Goal: Transaction & Acquisition: Purchase product/service

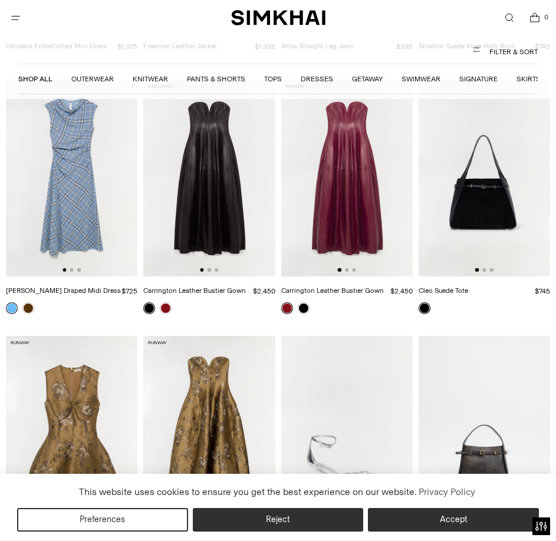
scroll to position [865, 0]
click at [38, 80] on link "Shop All" at bounding box center [35, 79] width 34 height 8
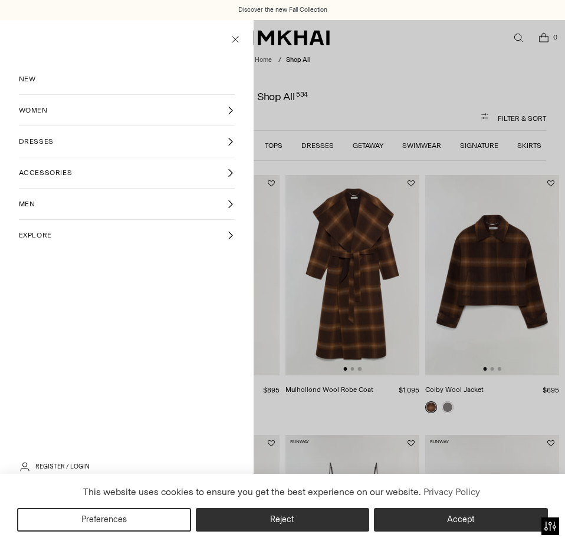
click at [235, 136] on link "DRESSES" at bounding box center [127, 141] width 216 height 31
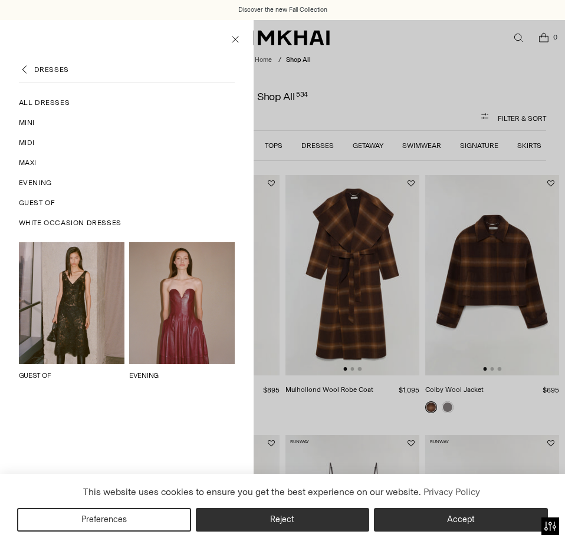
click at [66, 101] on span "All Dresses" at bounding box center [44, 102] width 51 height 11
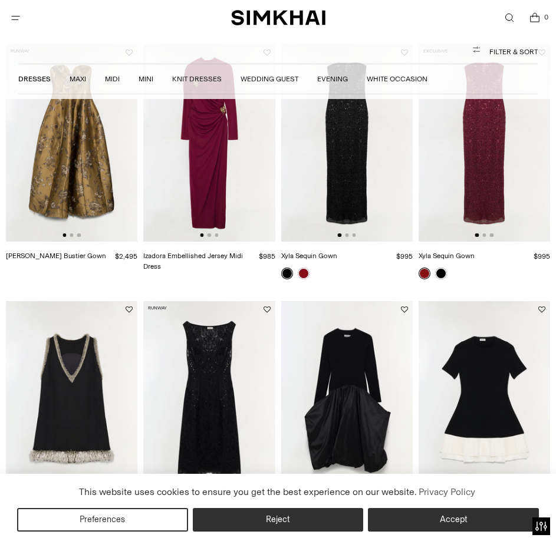
scroll to position [648, 0]
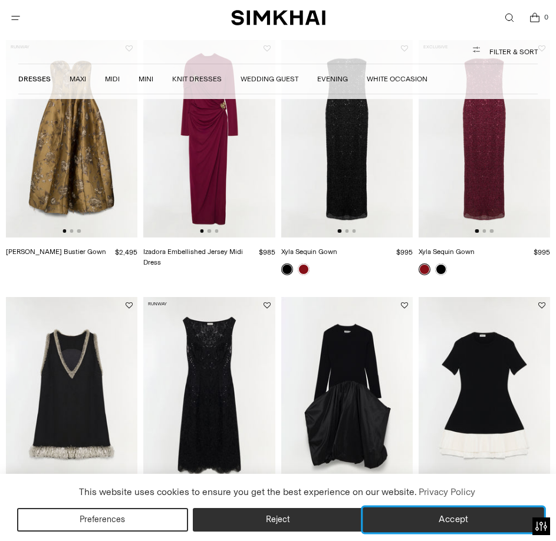
drag, startPoint x: 420, startPoint y: 522, endPoint x: 413, endPoint y: 495, distance: 28.0
click at [420, 522] on button "Accept" at bounding box center [453, 519] width 181 height 25
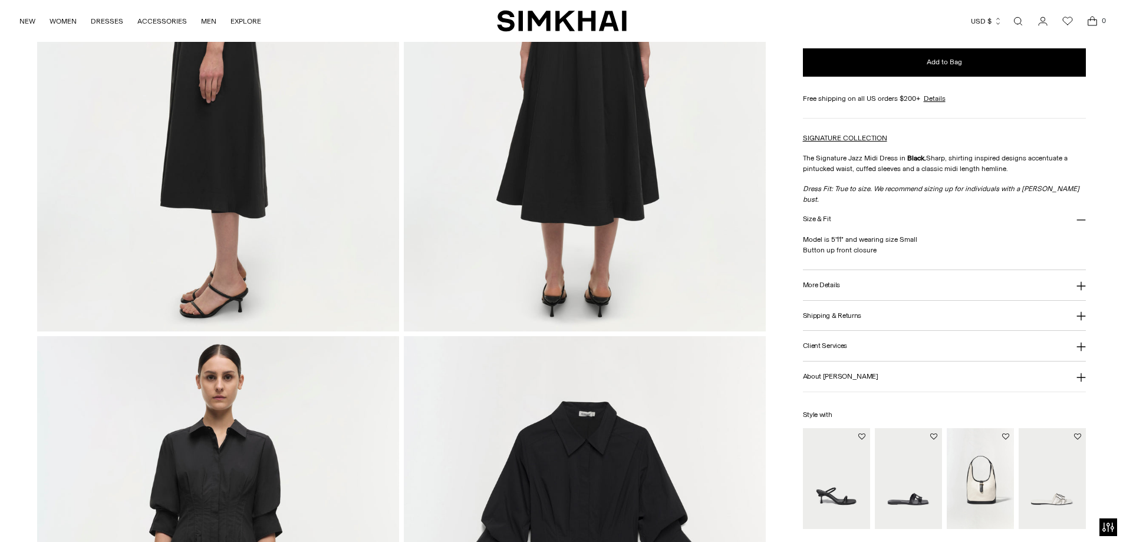
scroll to position [865, 0]
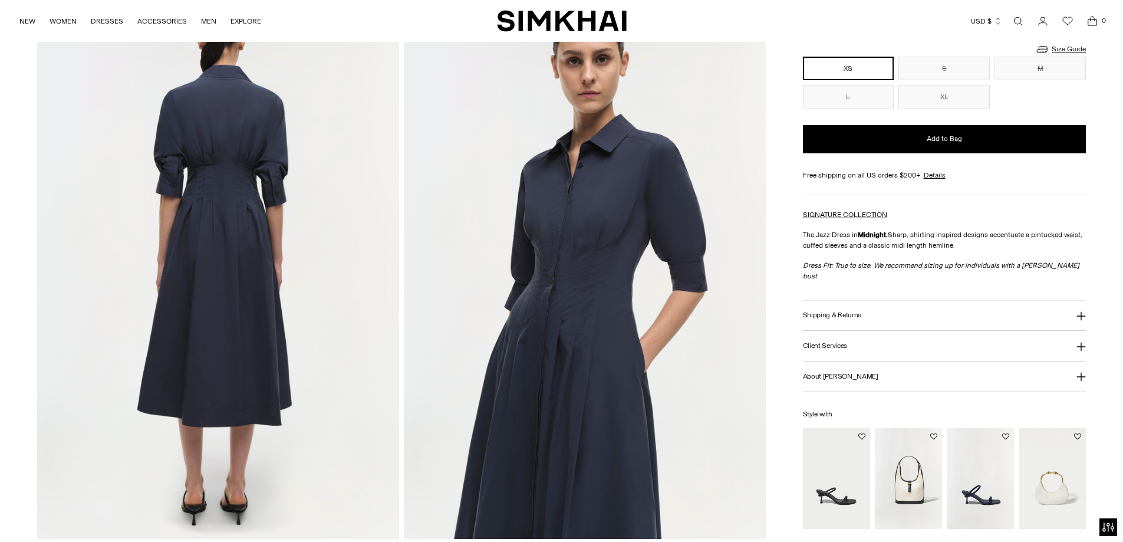
scroll to position [648, 0]
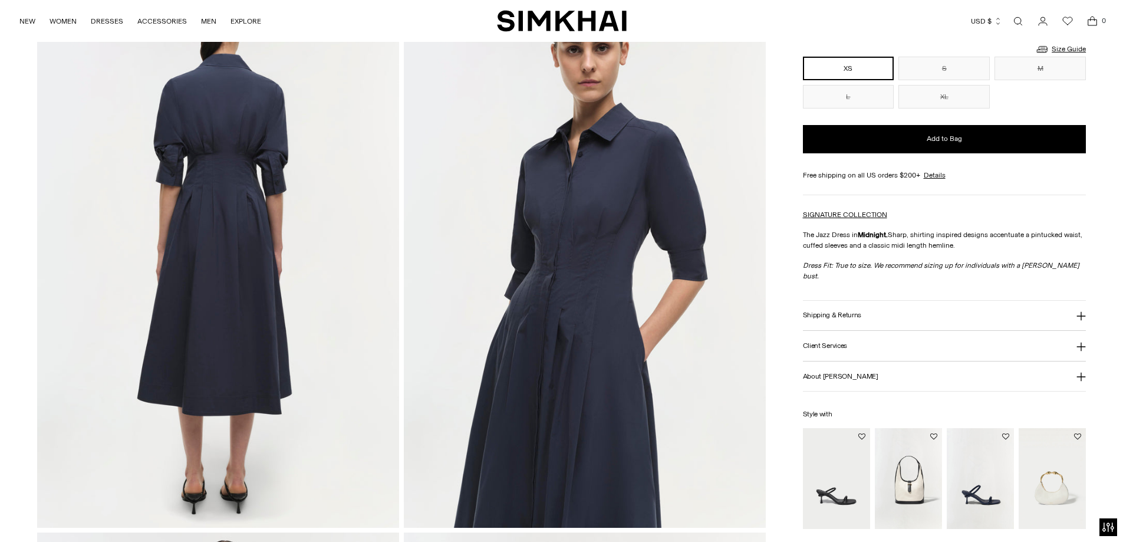
click at [689, 245] on img at bounding box center [585, 256] width 362 height 543
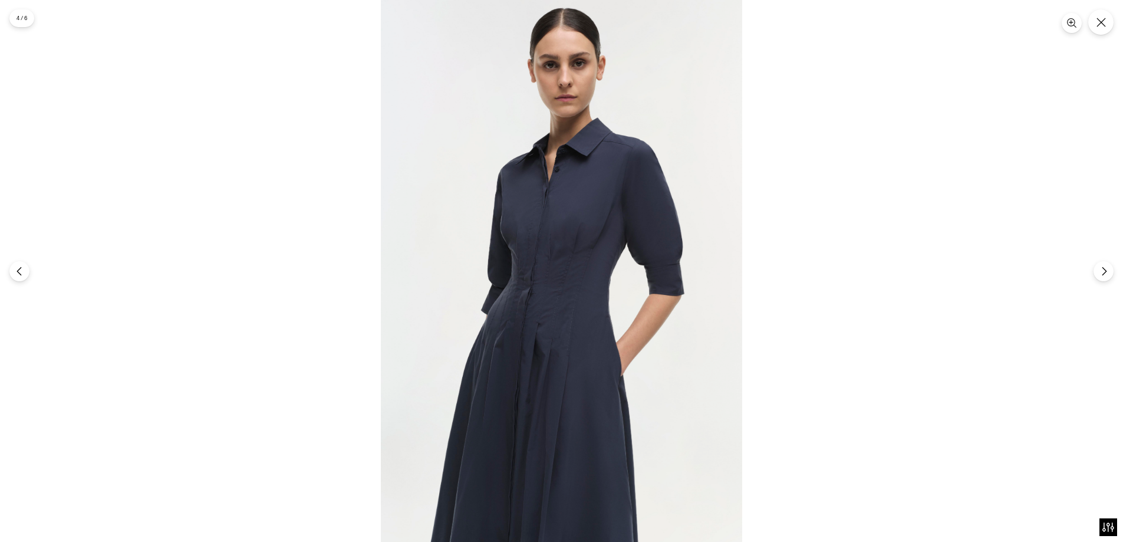
click at [651, 232] on img at bounding box center [561, 271] width 361 height 542
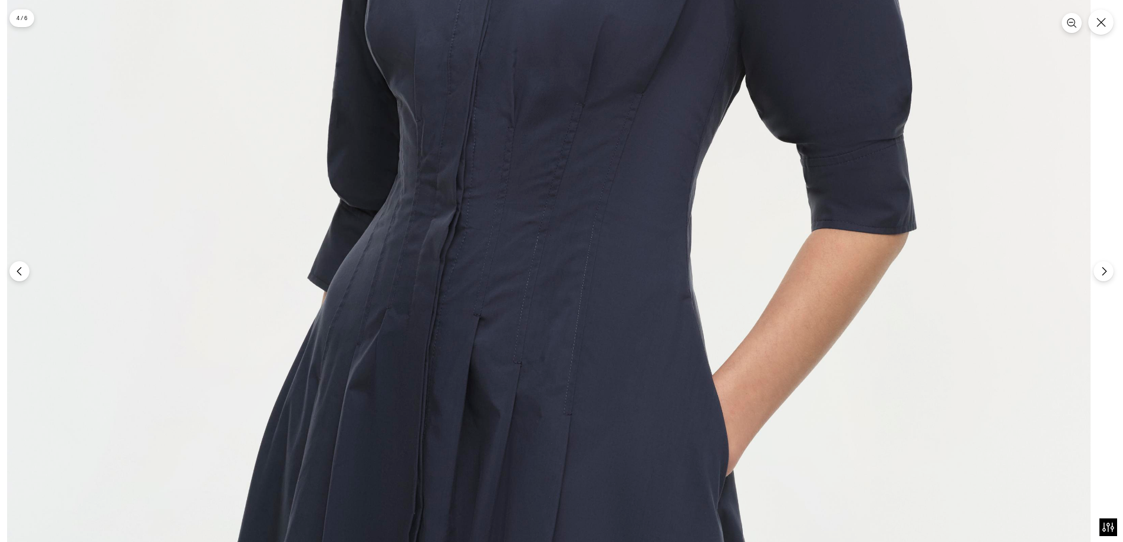
click at [659, 108] on img at bounding box center [548, 160] width 1083 height 1625
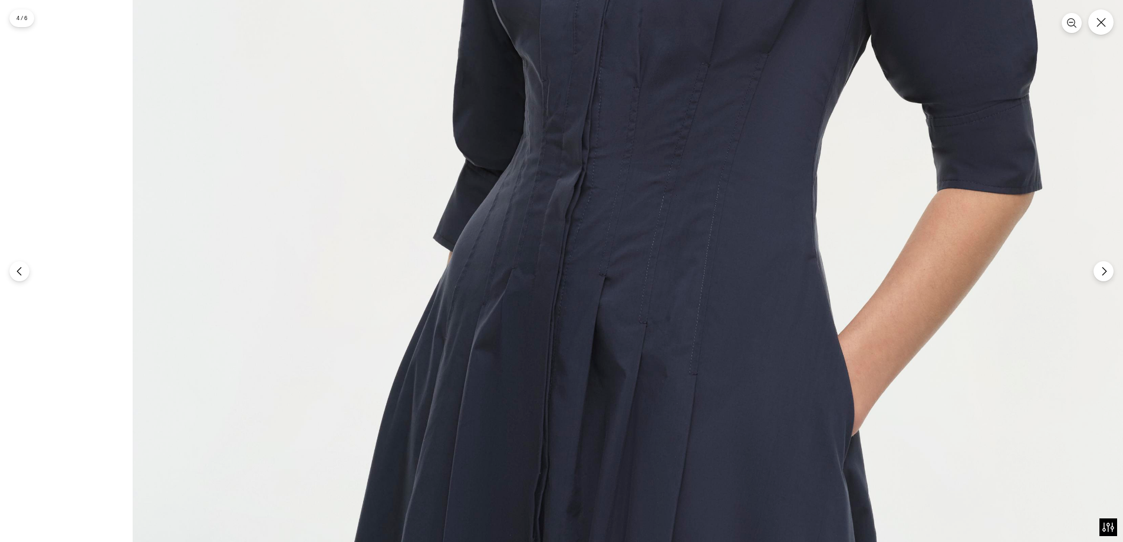
click at [874, 540] on img at bounding box center [674, 120] width 1083 height 1625
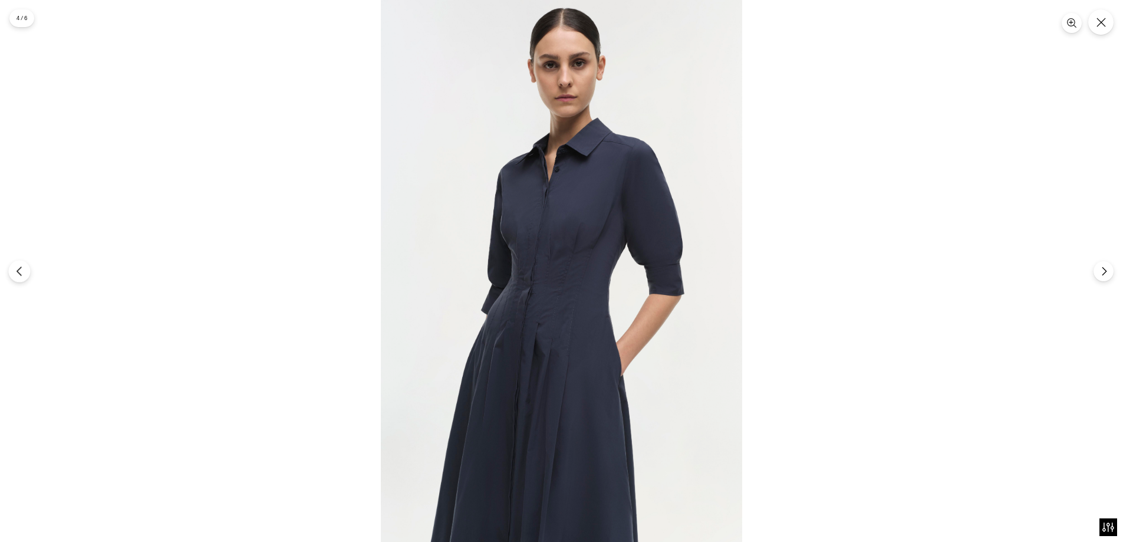
click at [17, 268] on icon "Previous" at bounding box center [19, 271] width 11 height 11
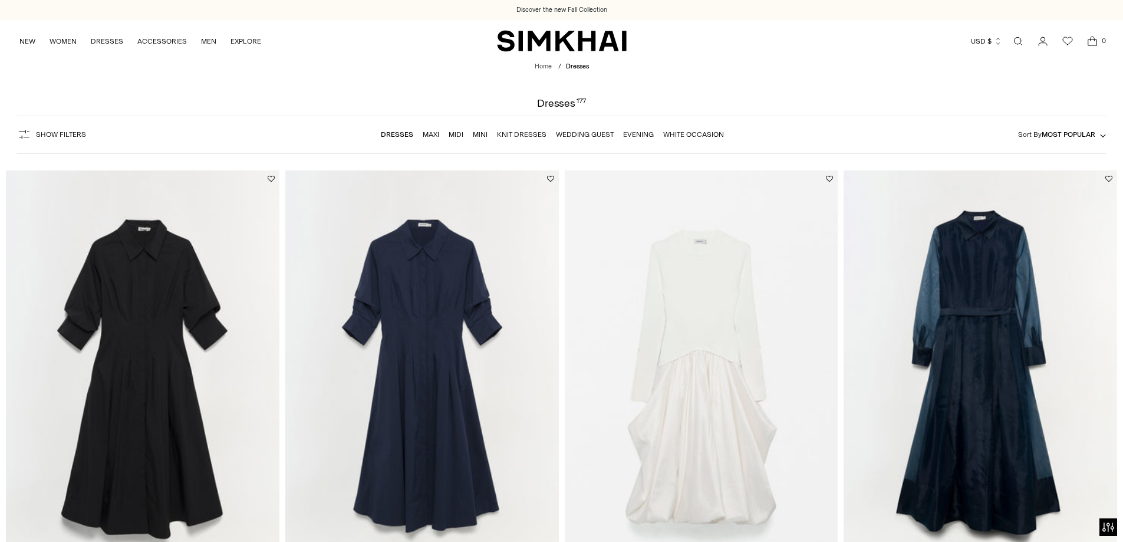
click at [179, 309] on img at bounding box center [142, 375] width 273 height 410
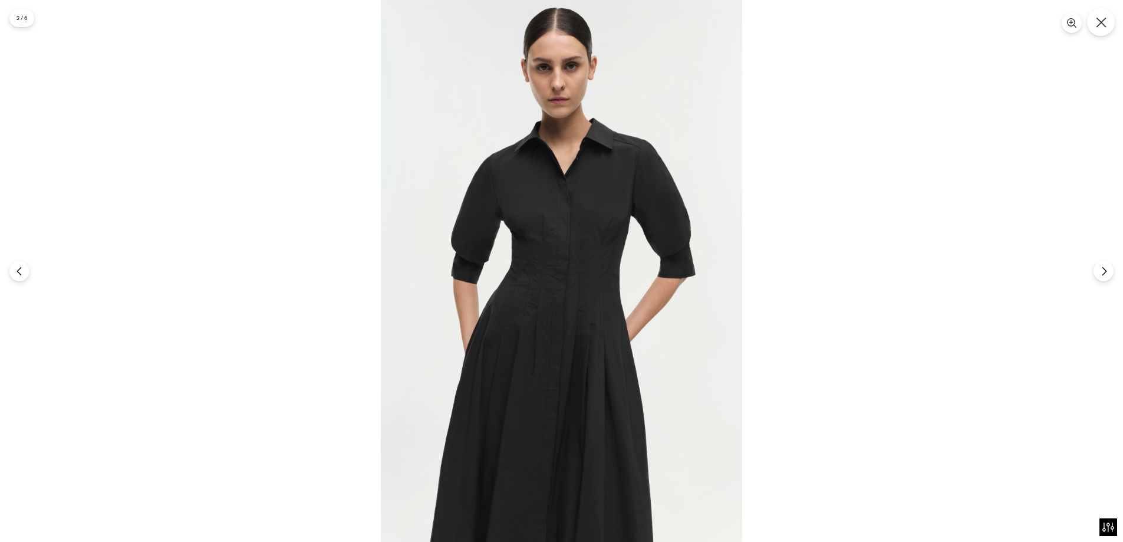
click at [1100, 17] on icon "Close" at bounding box center [1101, 22] width 11 height 11
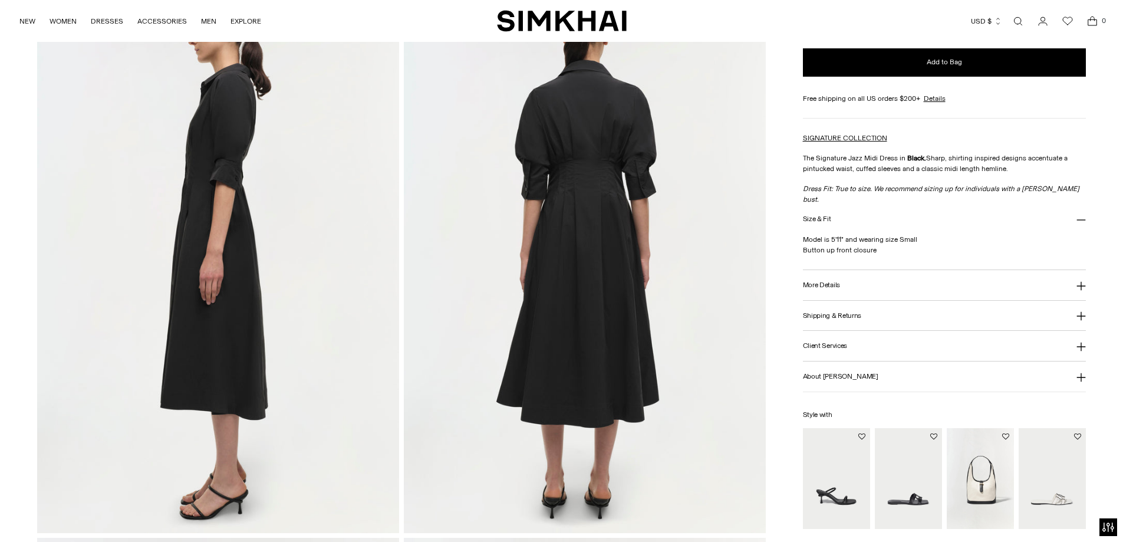
scroll to position [648, 0]
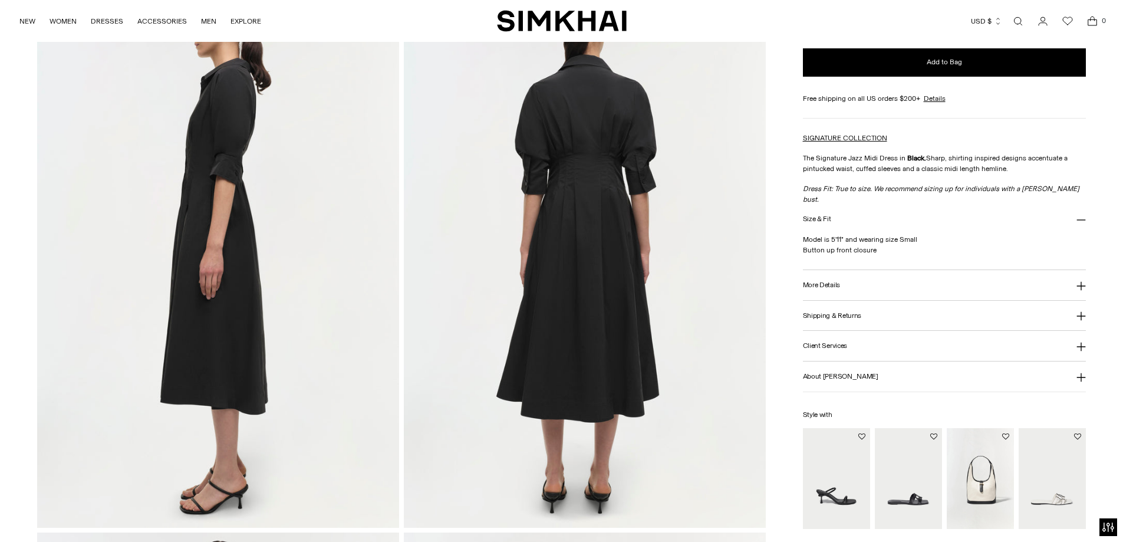
click at [543, 216] on img at bounding box center [585, 256] width 362 height 543
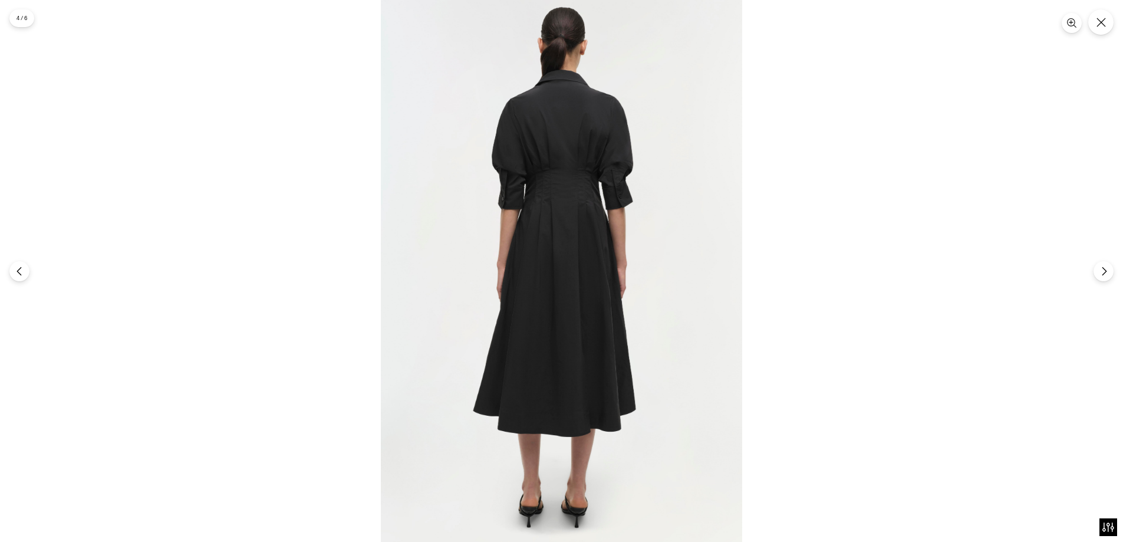
click at [648, 157] on img at bounding box center [561, 271] width 361 height 542
click at [647, 157] on img at bounding box center [561, 271] width 361 height 542
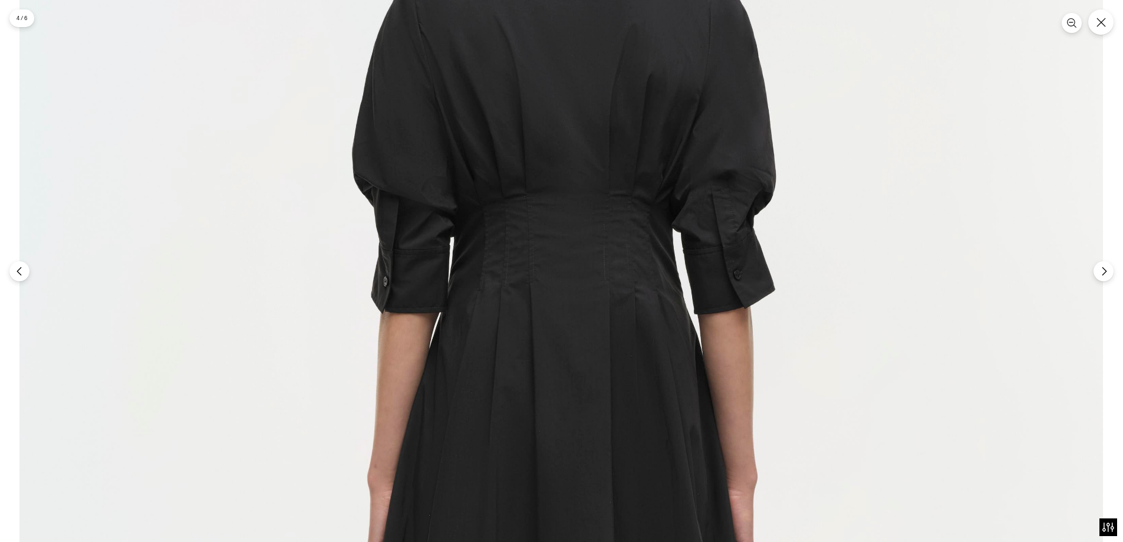
click at [32, 273] on img at bounding box center [560, 497] width 1083 height 1625
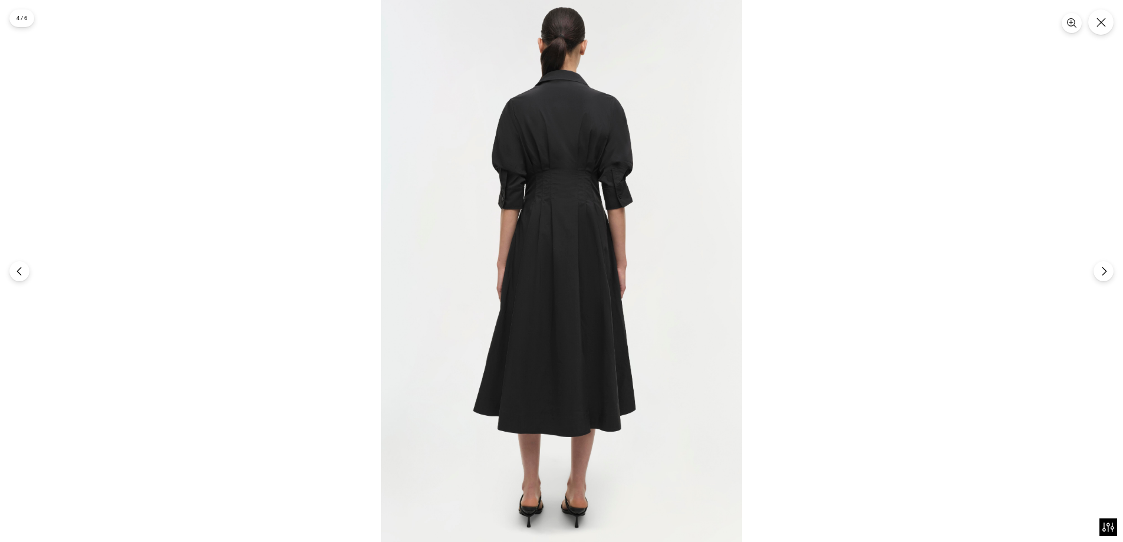
click at [32, 273] on div at bounding box center [561, 271] width 1123 height 542
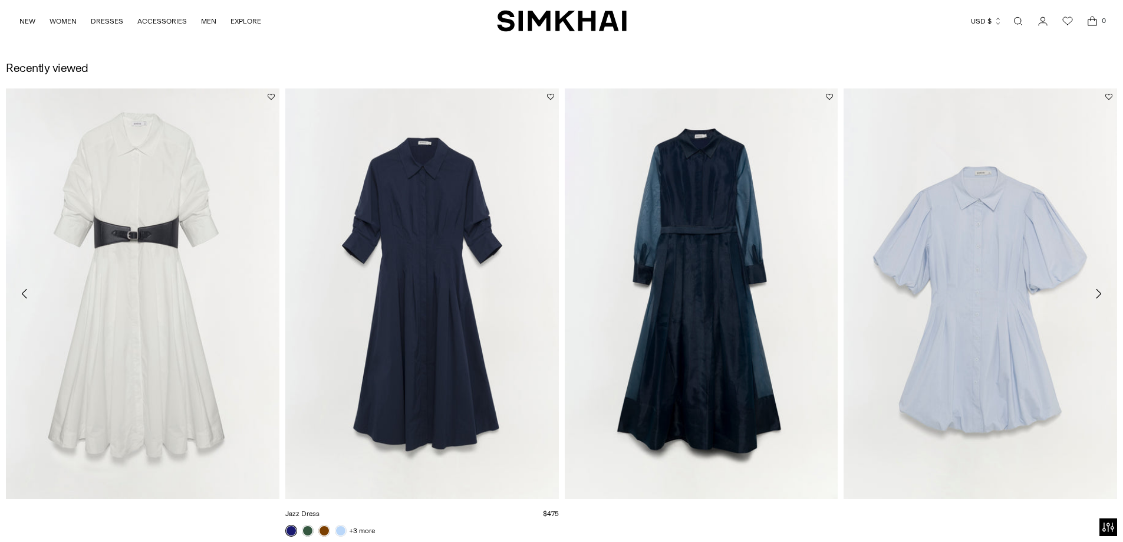
scroll to position [1729, 0]
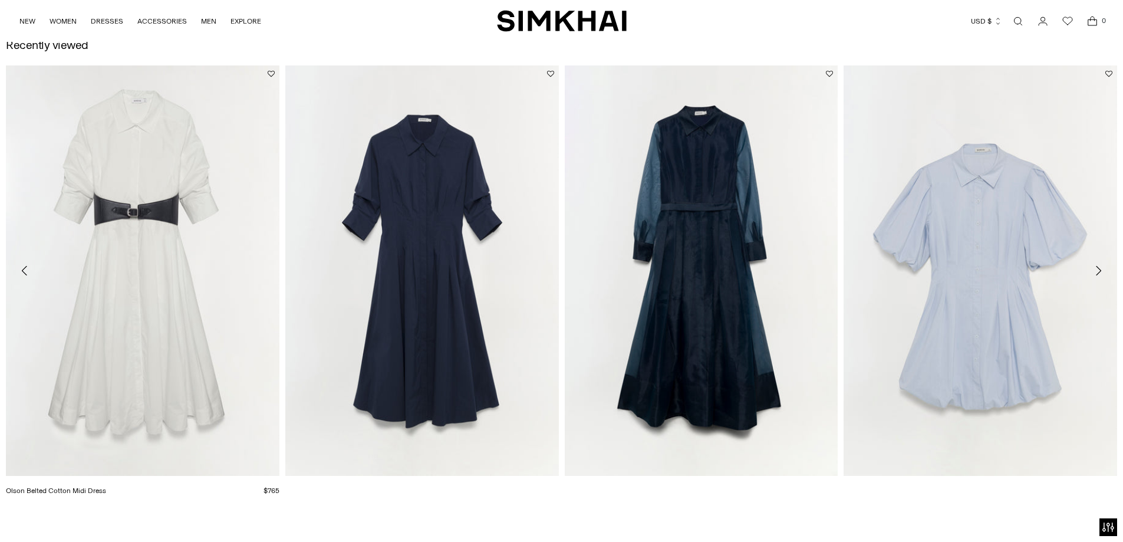
click at [106, 486] on link "Olson Belted Cotton Midi Dress" at bounding box center [56, 490] width 100 height 8
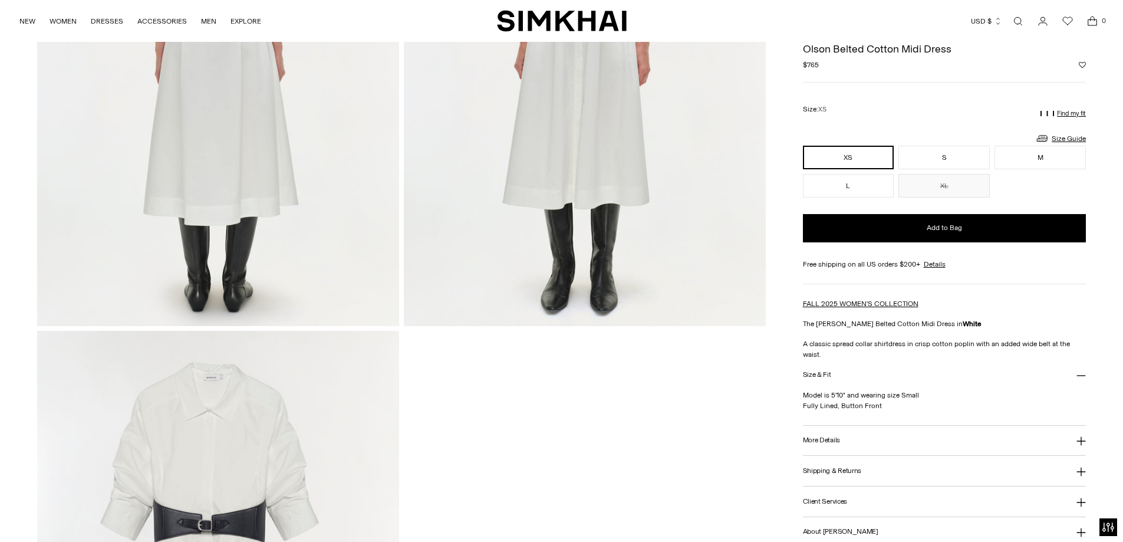
scroll to position [1292, 0]
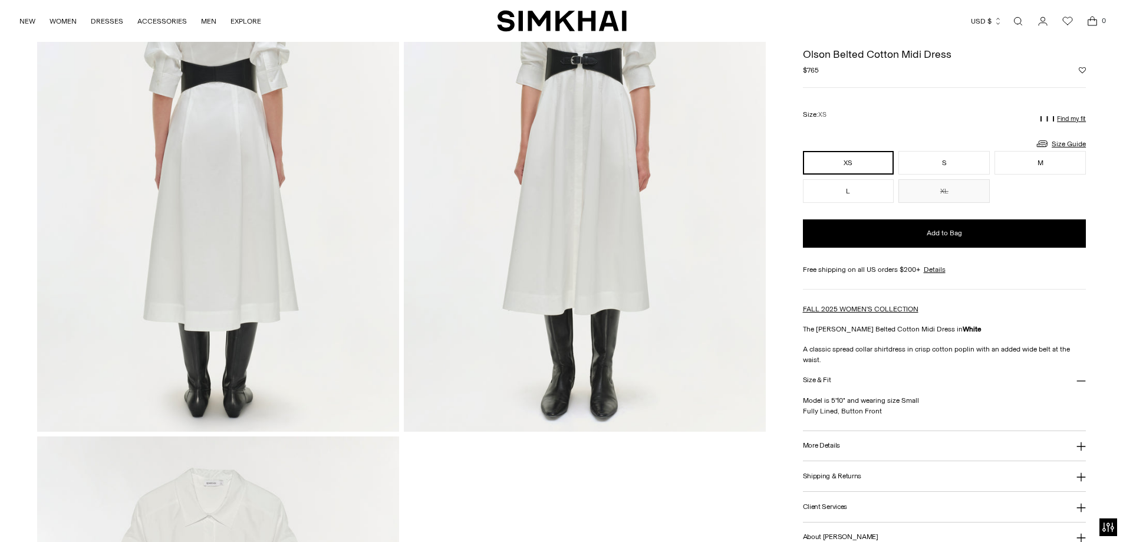
click at [225, 275] on img at bounding box center [218, 160] width 362 height 543
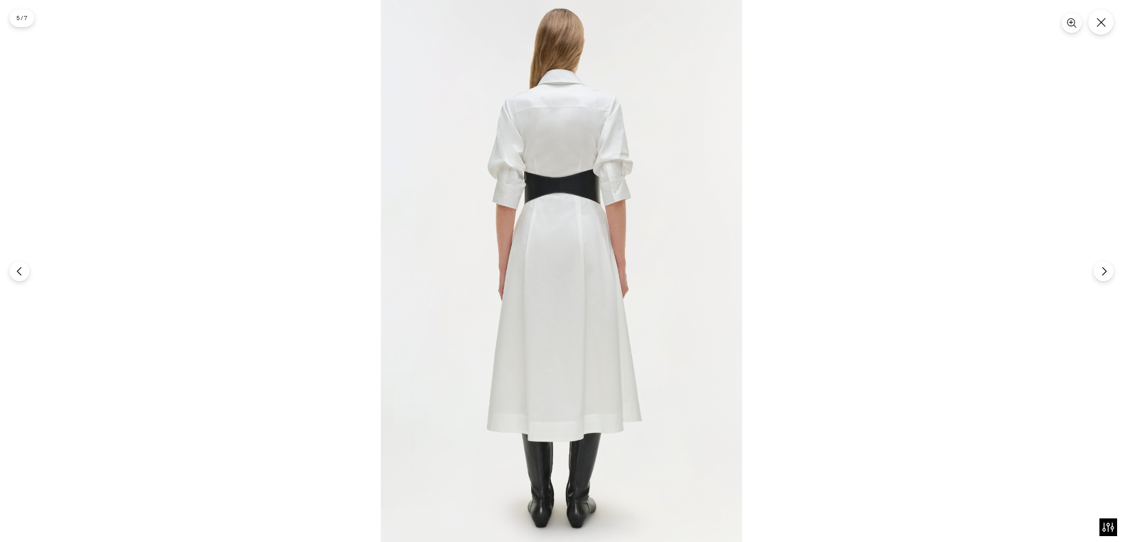
click at [644, 76] on img at bounding box center [561, 271] width 361 height 542
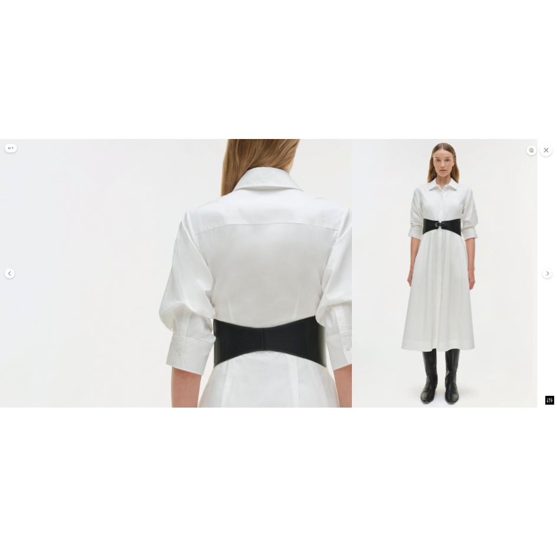
scroll to position [1281, 0]
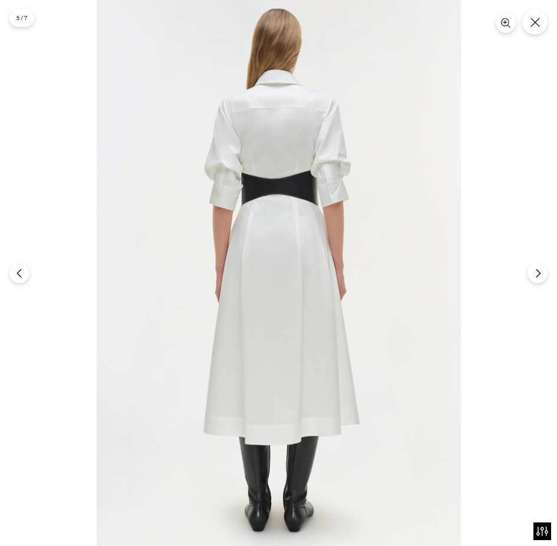
click at [546, 279] on div at bounding box center [278, 273] width 557 height 546
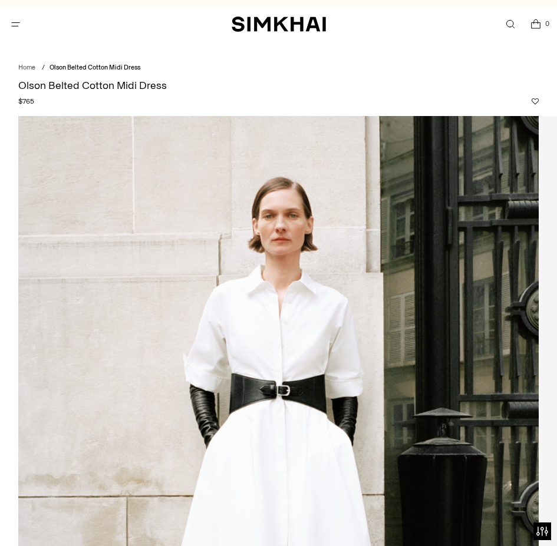
scroll to position [0, 0]
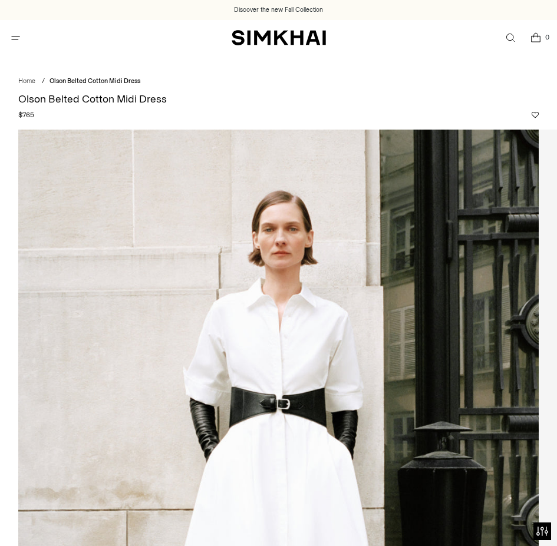
click at [0, 0] on img at bounding box center [0, 0] width 0 height 0
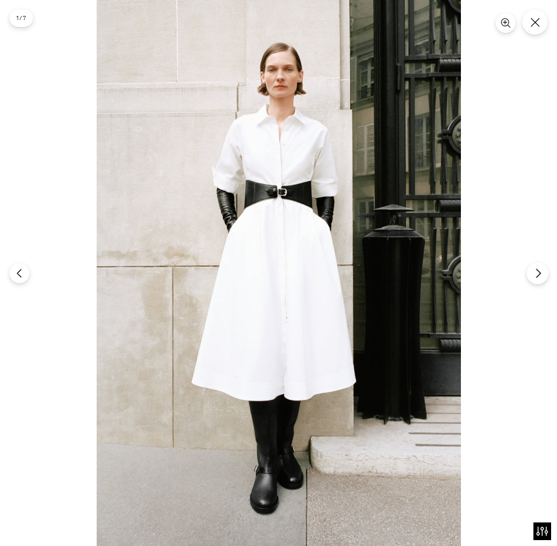
click at [540, 273] on icon "Next" at bounding box center [538, 273] width 4 height 9
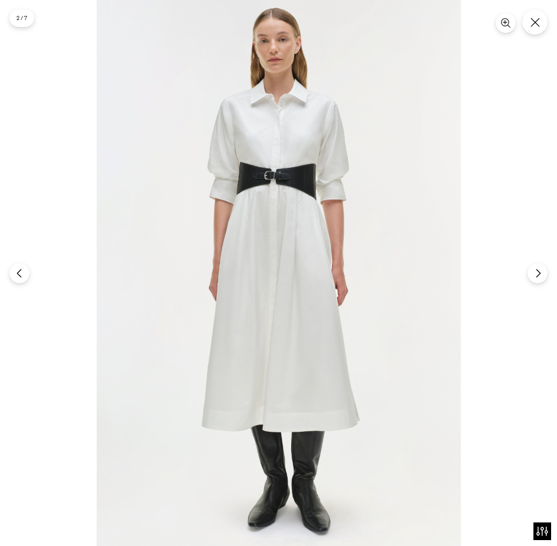
click at [284, 197] on img at bounding box center [279, 273] width 364 height 546
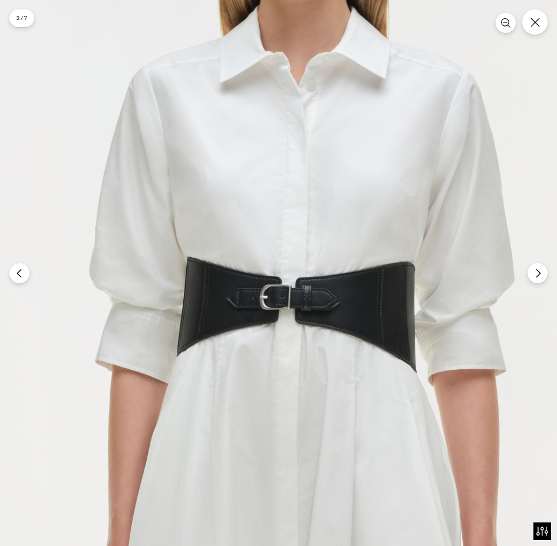
click at [542, 278] on icon "Next" at bounding box center [538, 273] width 11 height 11
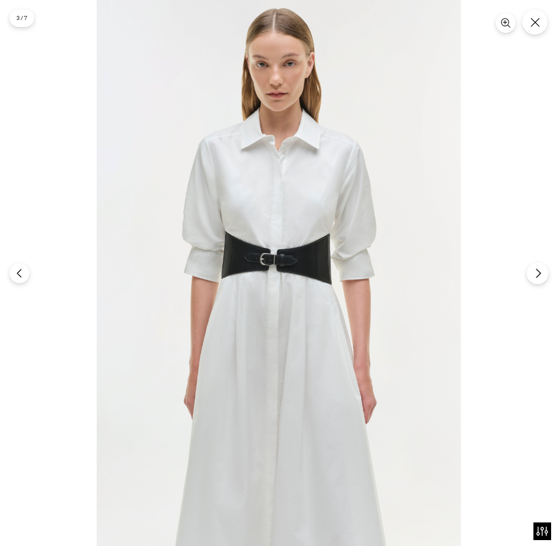
click at [542, 278] on icon "Next" at bounding box center [538, 273] width 11 height 11
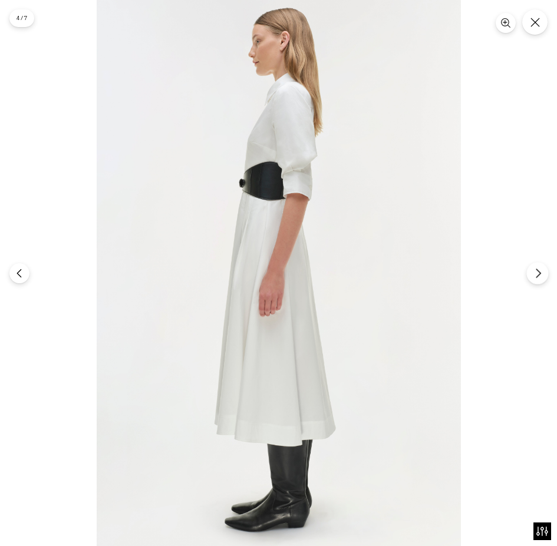
click at [542, 278] on icon "Next" at bounding box center [538, 273] width 11 height 11
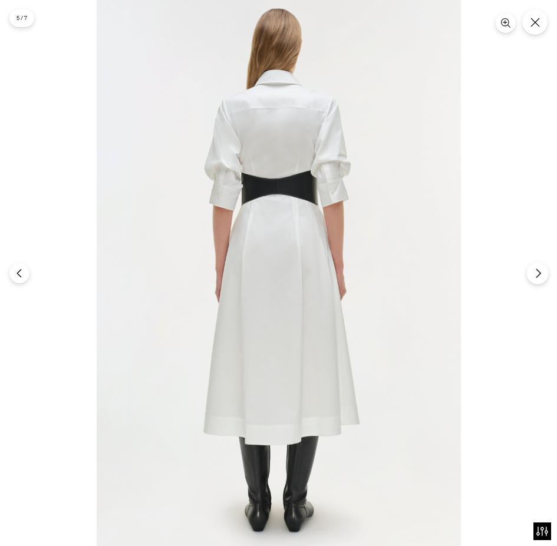
click at [542, 278] on icon "Next" at bounding box center [538, 273] width 11 height 11
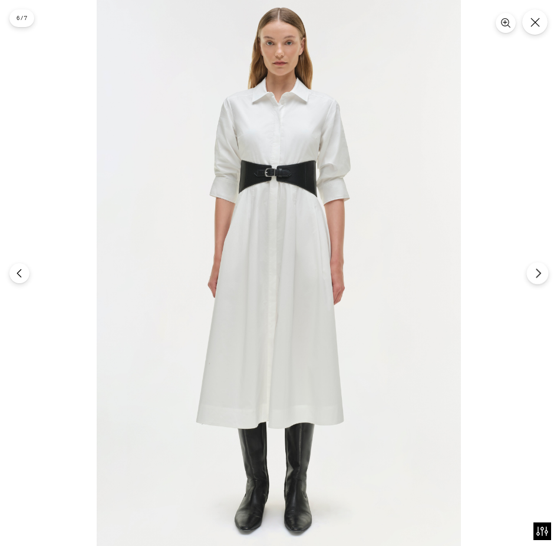
click at [542, 278] on icon "Next" at bounding box center [538, 273] width 11 height 11
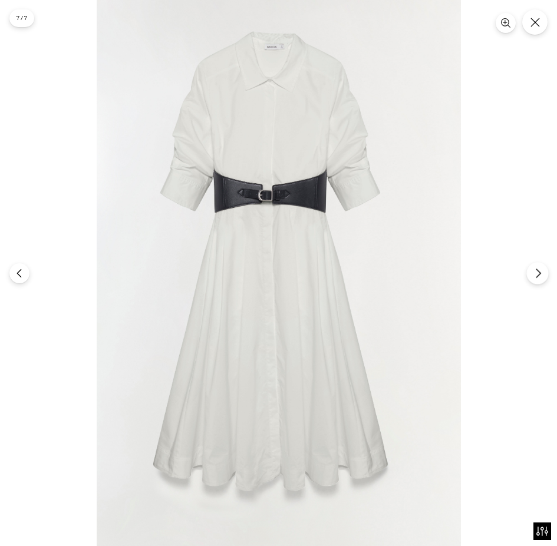
click at [542, 278] on icon "Next" at bounding box center [538, 273] width 11 height 11
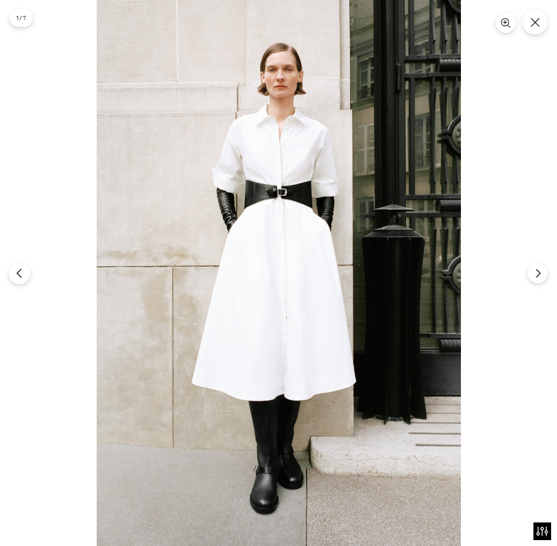
click at [26, 273] on button "Previous" at bounding box center [19, 273] width 22 height 22
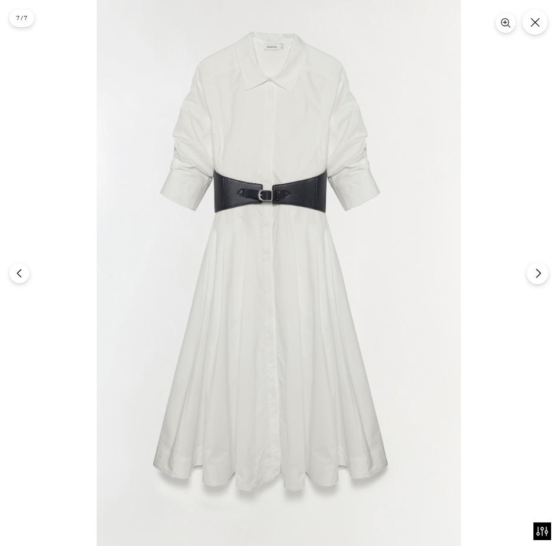
click at [533, 272] on icon "Next" at bounding box center [538, 273] width 11 height 11
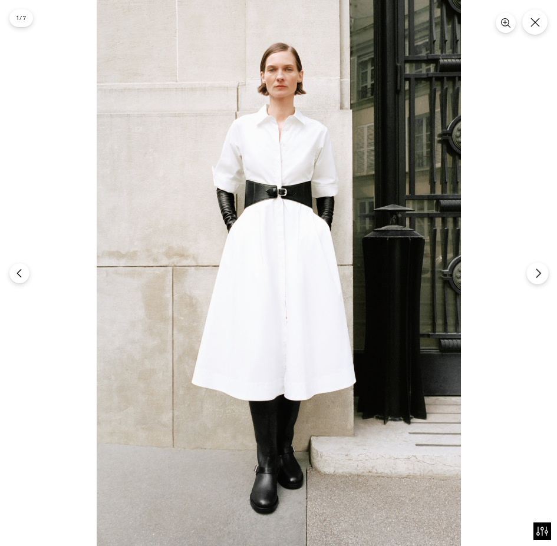
click at [533, 272] on icon "Next" at bounding box center [538, 273] width 11 height 11
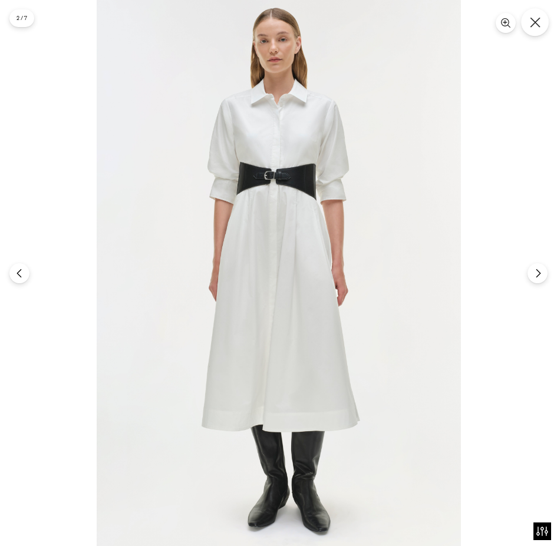
click at [545, 19] on button "Close" at bounding box center [535, 22] width 28 height 28
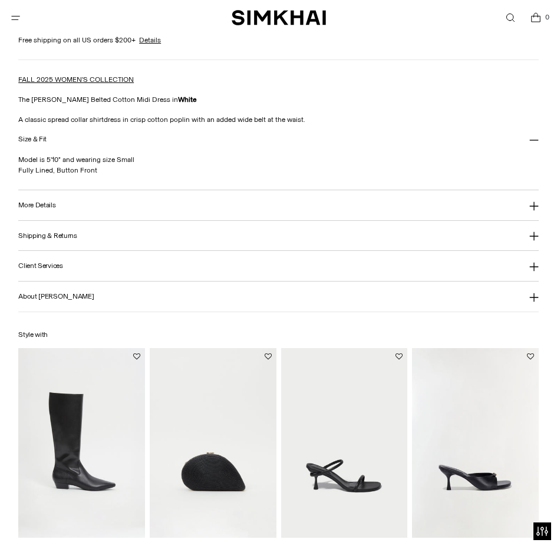
scroll to position [1065, 0]
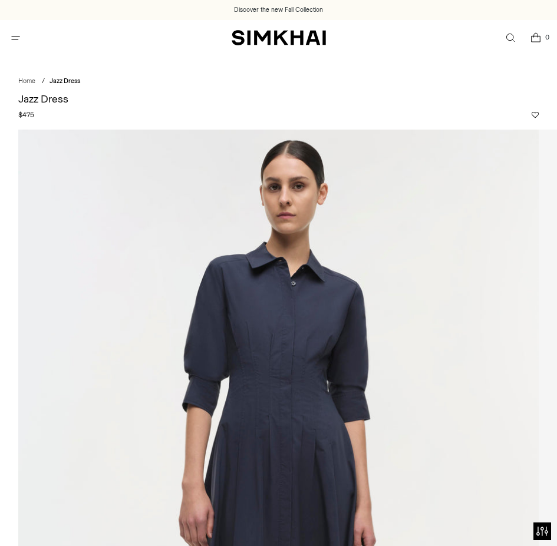
scroll to position [216, 0]
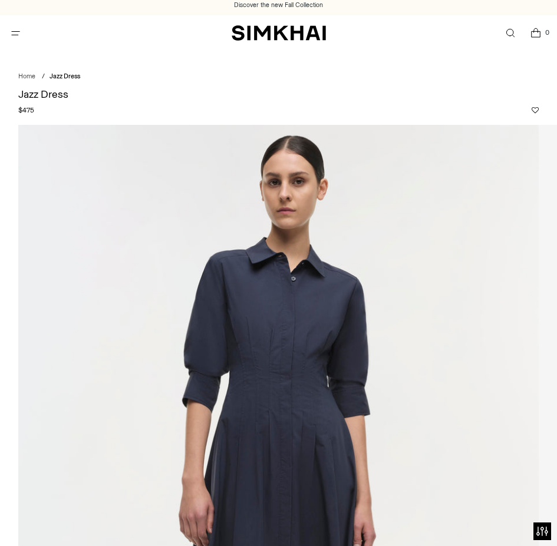
scroll to position [0, 0]
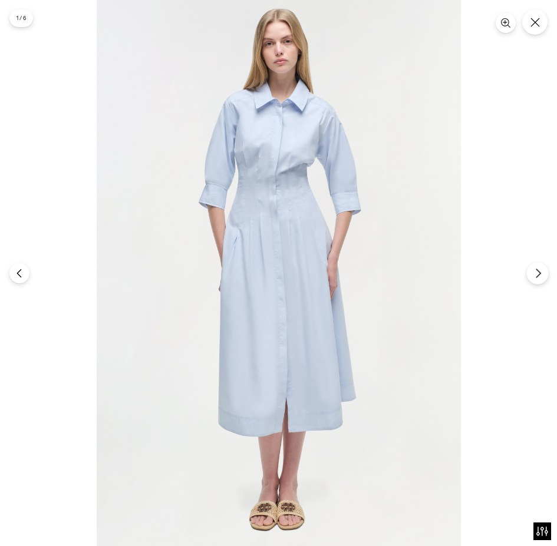
click at [530, 277] on button "Next" at bounding box center [537, 273] width 22 height 22
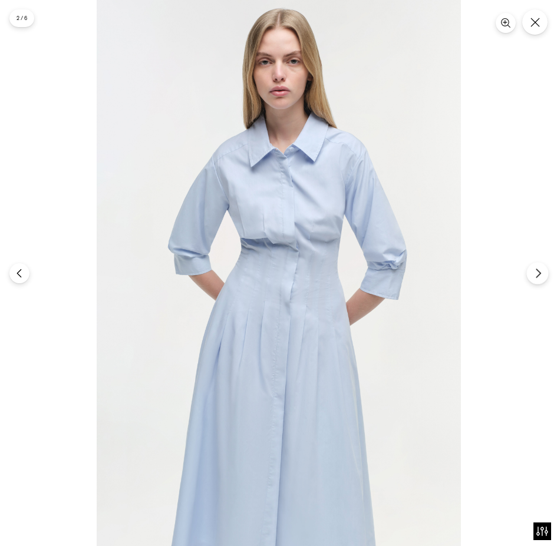
click at [530, 277] on button "Next" at bounding box center [537, 273] width 22 height 22
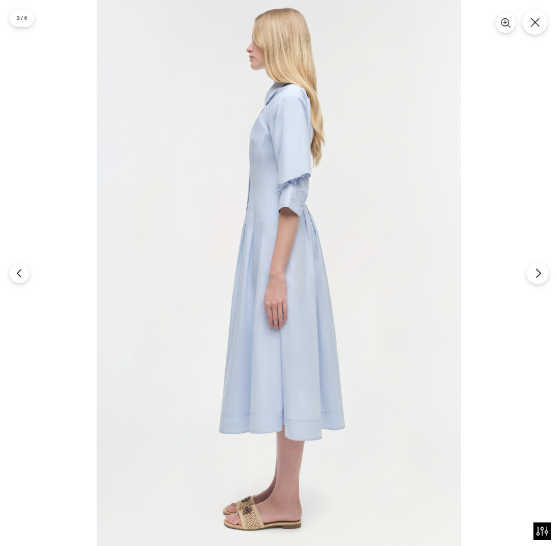
click at [530, 277] on button "Next" at bounding box center [537, 273] width 22 height 22
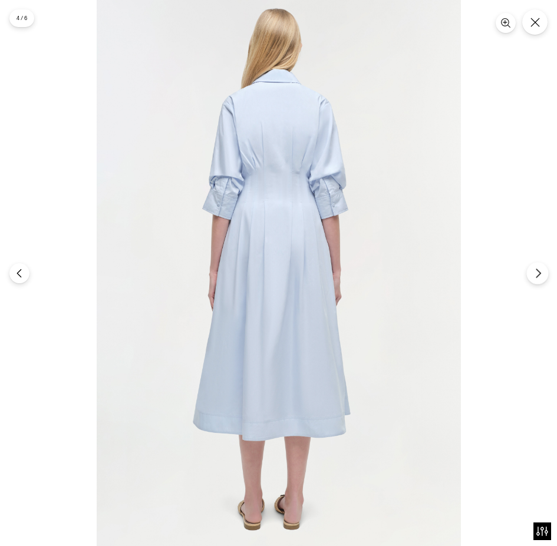
click at [530, 277] on button "Next" at bounding box center [537, 273] width 22 height 22
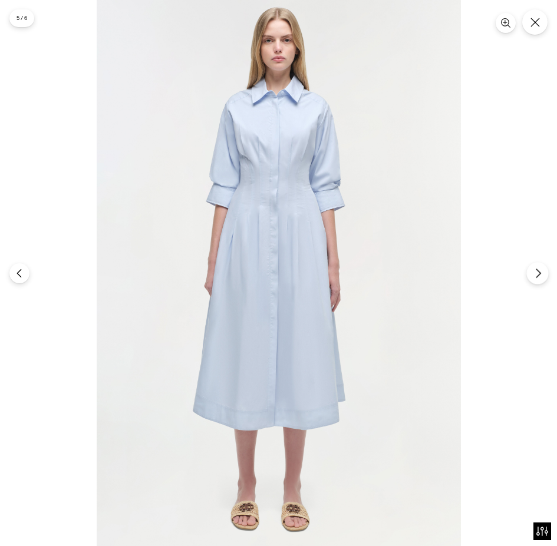
click at [530, 277] on button "Next" at bounding box center [537, 273] width 22 height 22
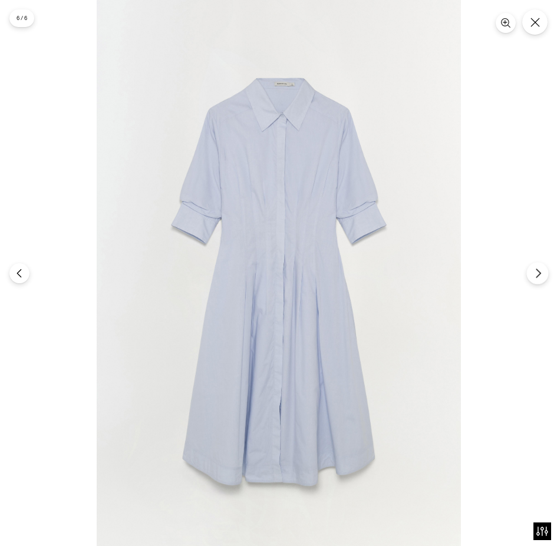
click at [530, 277] on button "Next" at bounding box center [537, 273] width 22 height 22
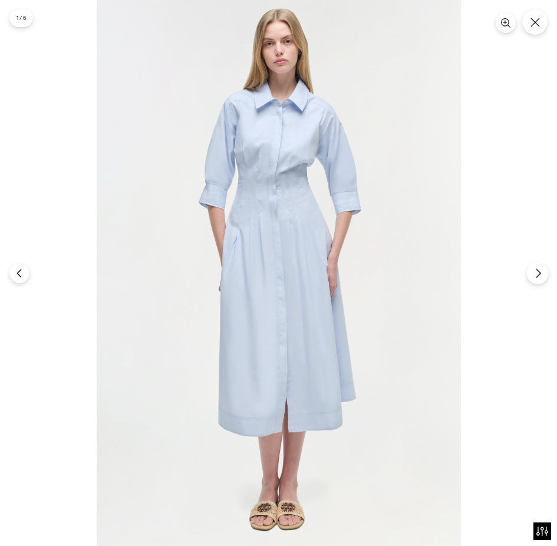
click at [530, 277] on button "Next" at bounding box center [537, 273] width 22 height 22
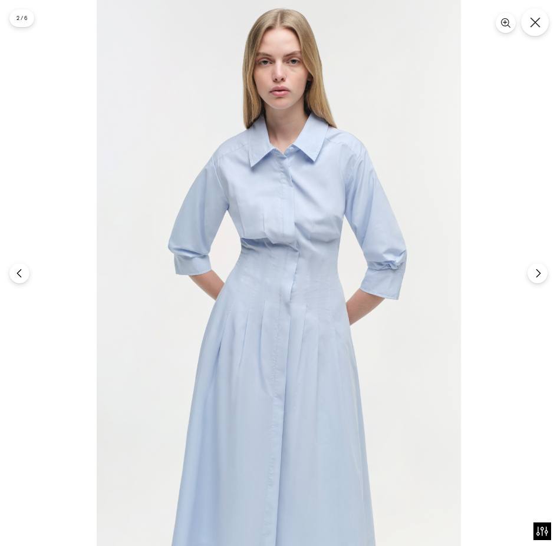
click at [527, 25] on button "Close" at bounding box center [535, 22] width 28 height 28
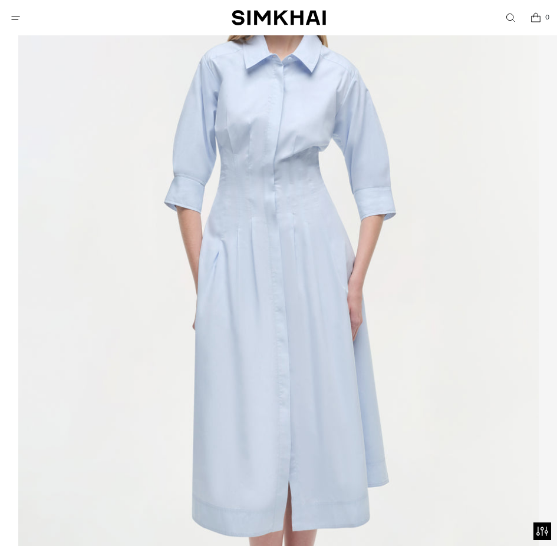
scroll to position [648, 0]
